Goal: Navigation & Orientation: Find specific page/section

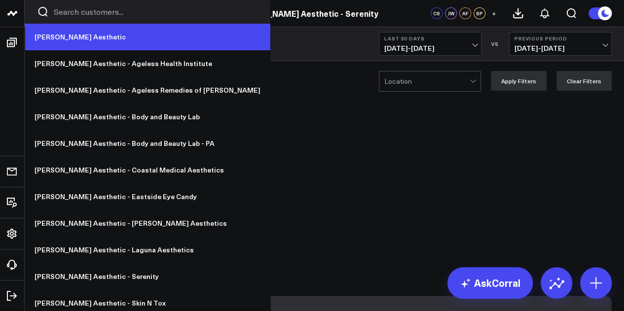
click at [70, 38] on link "[PERSON_NAME] Aesthetic" at bounding box center [148, 37] width 246 height 27
